Goal: Task Accomplishment & Management: Manage account settings

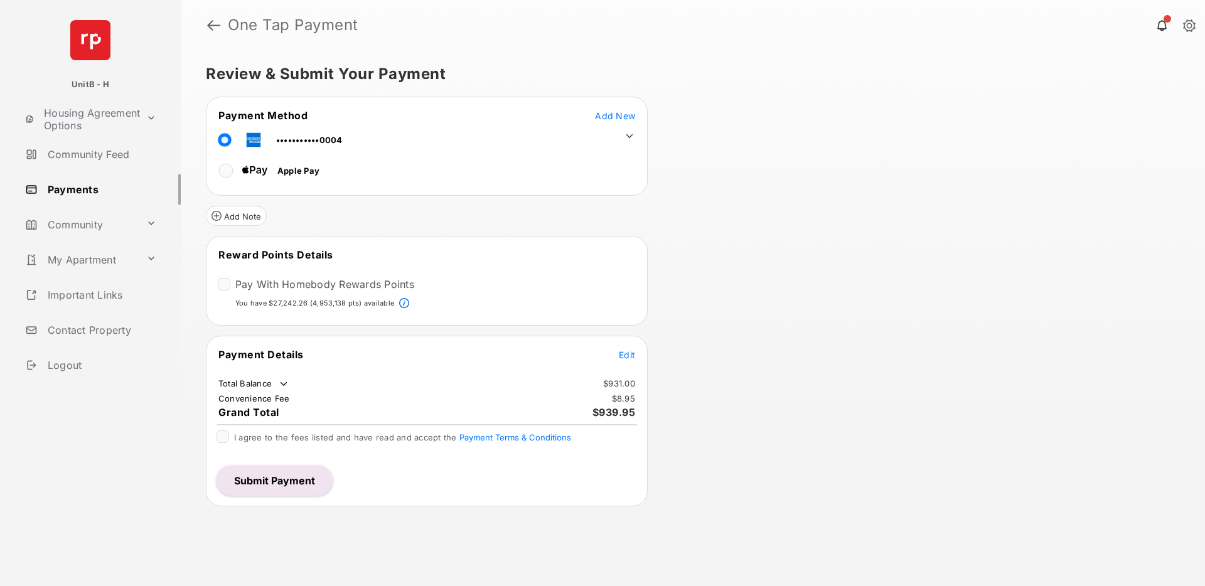
click at [625, 133] on icon at bounding box center [629, 136] width 11 height 11
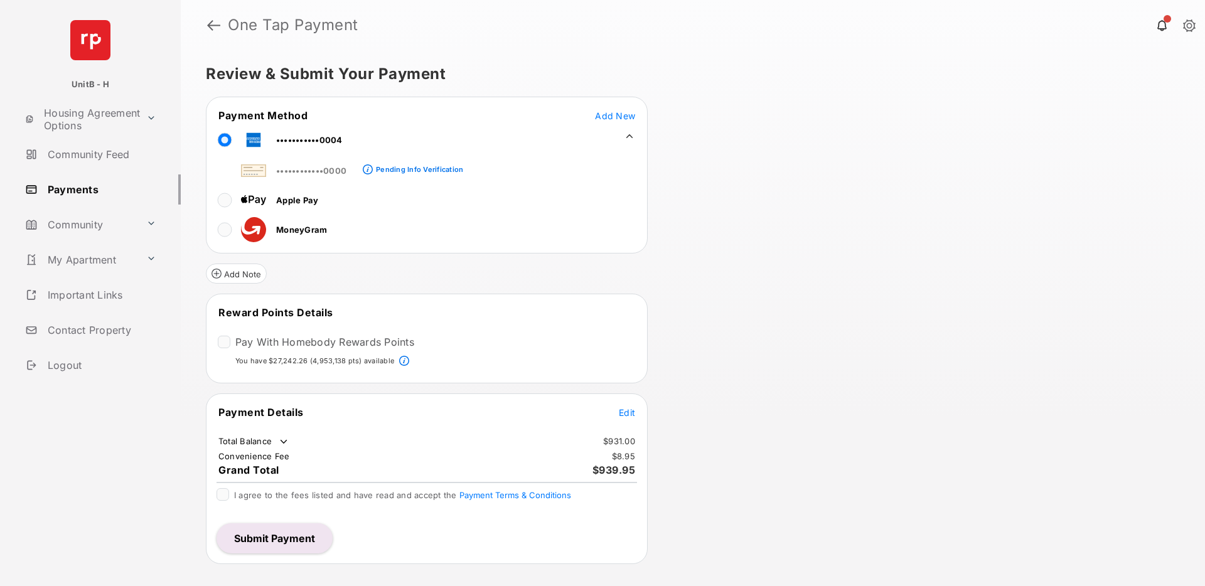
click at [717, 180] on div "Review & Submit Your Payment Payment Method Add New •••••••••••0004 •••••••••••…" at bounding box center [693, 318] width 1024 height 536
click at [94, 190] on link "Payments" at bounding box center [100, 189] width 161 height 30
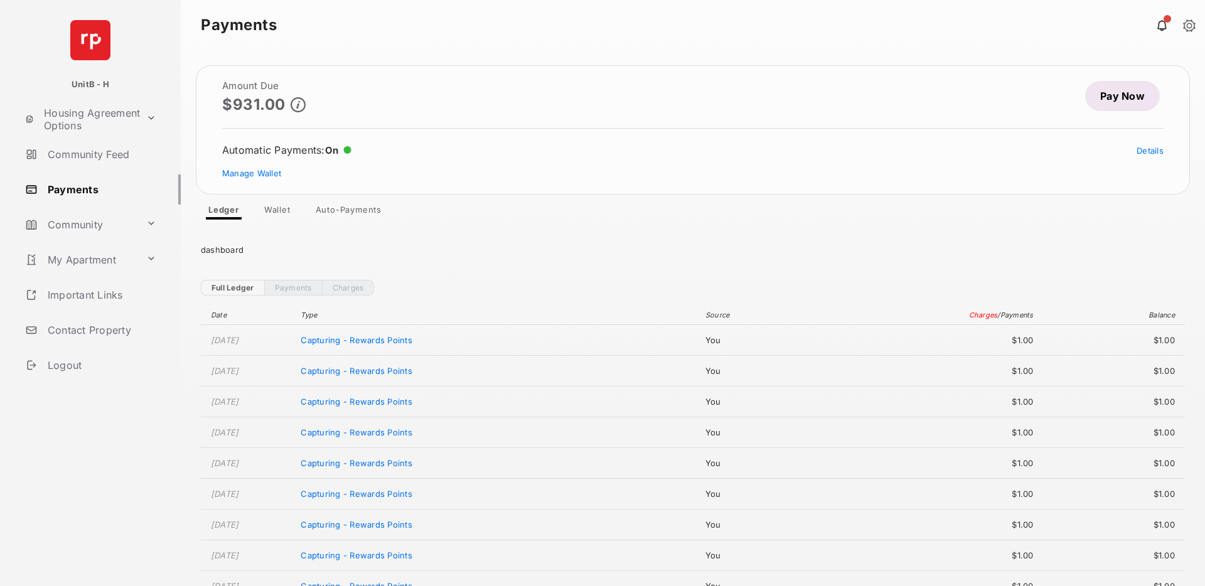
click at [275, 211] on link "Wallet" at bounding box center [277, 212] width 46 height 15
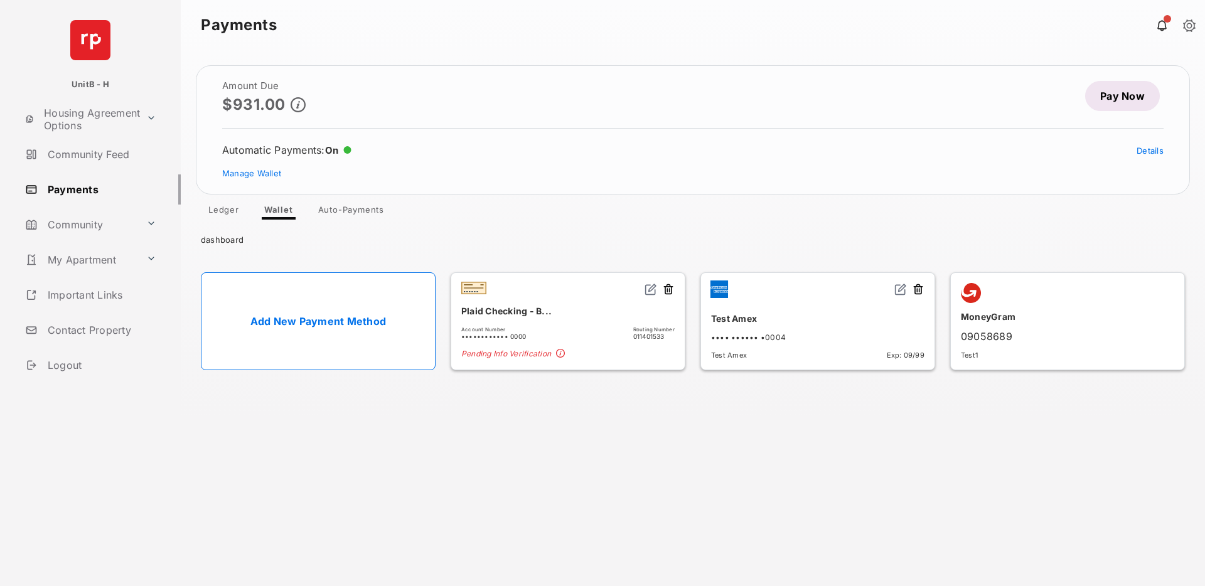
click at [307, 321] on link "Add New Payment Method" at bounding box center [318, 321] width 235 height 98
